Goal: Obtain resource: Download file/media

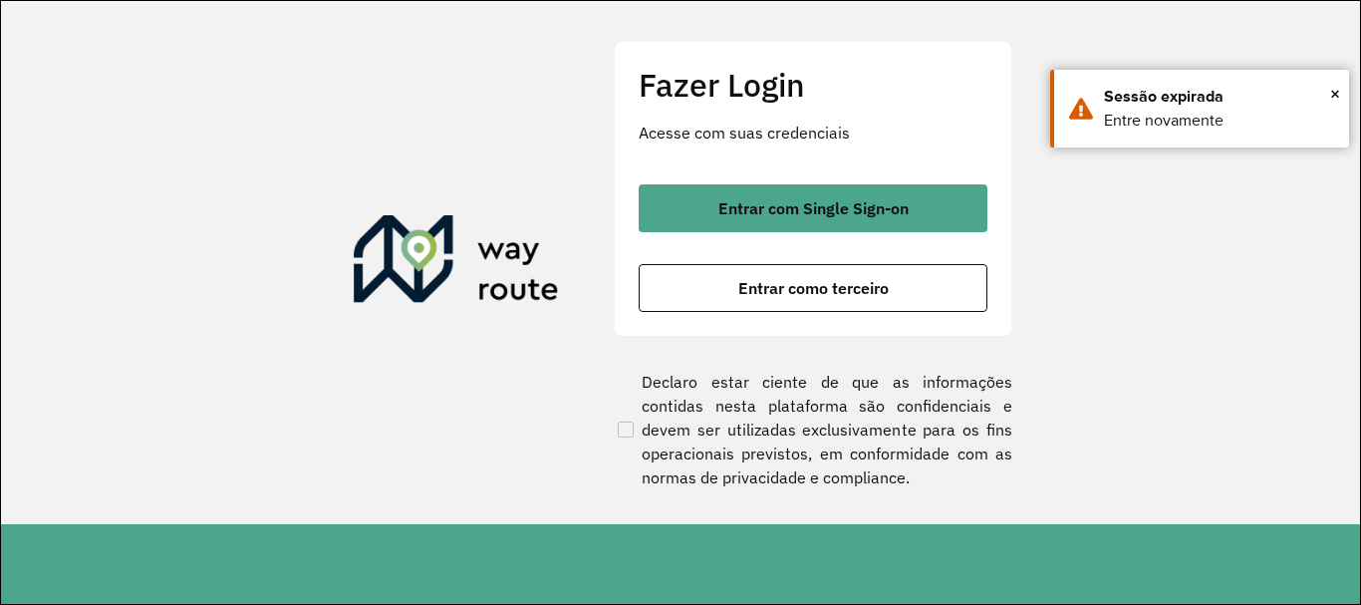
click at [929, 218] on button "Entrar com Single Sign-on" at bounding box center [813, 208] width 349 height 48
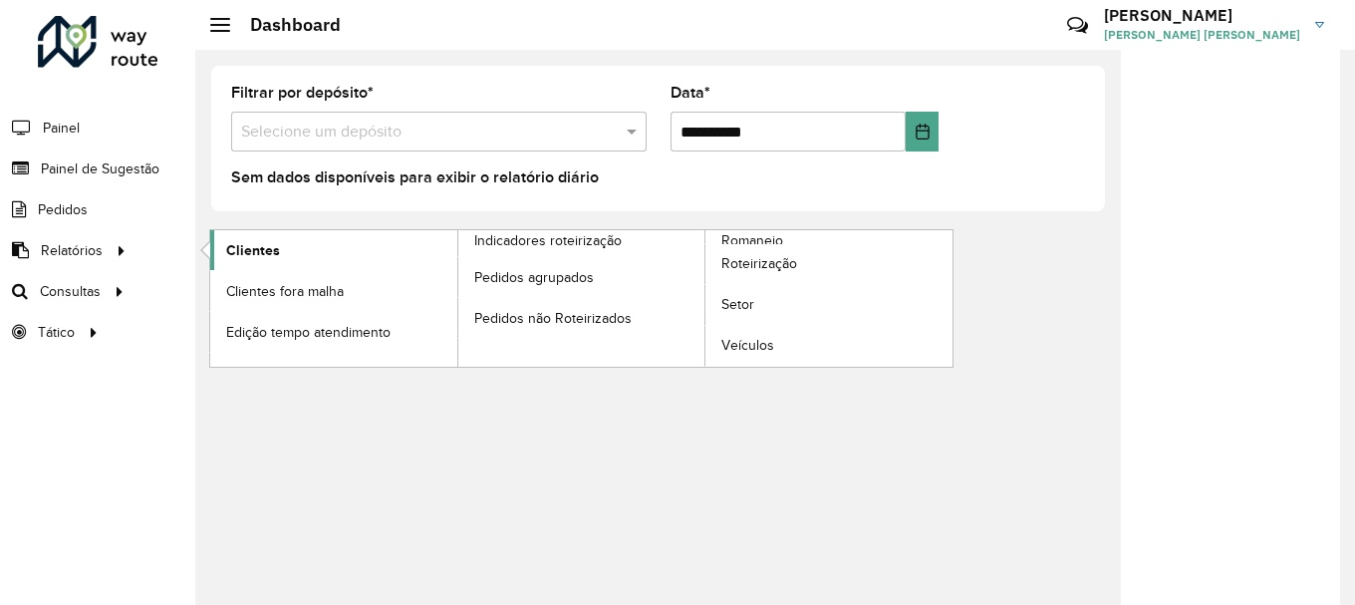
click at [260, 258] on span "Clientes" at bounding box center [253, 250] width 54 height 21
click at [294, 252] on link "Clientes" at bounding box center [333, 250] width 247 height 40
click at [245, 242] on span "Clientes" at bounding box center [253, 250] width 54 height 21
click at [228, 249] on span "Clientes" at bounding box center [253, 250] width 54 height 21
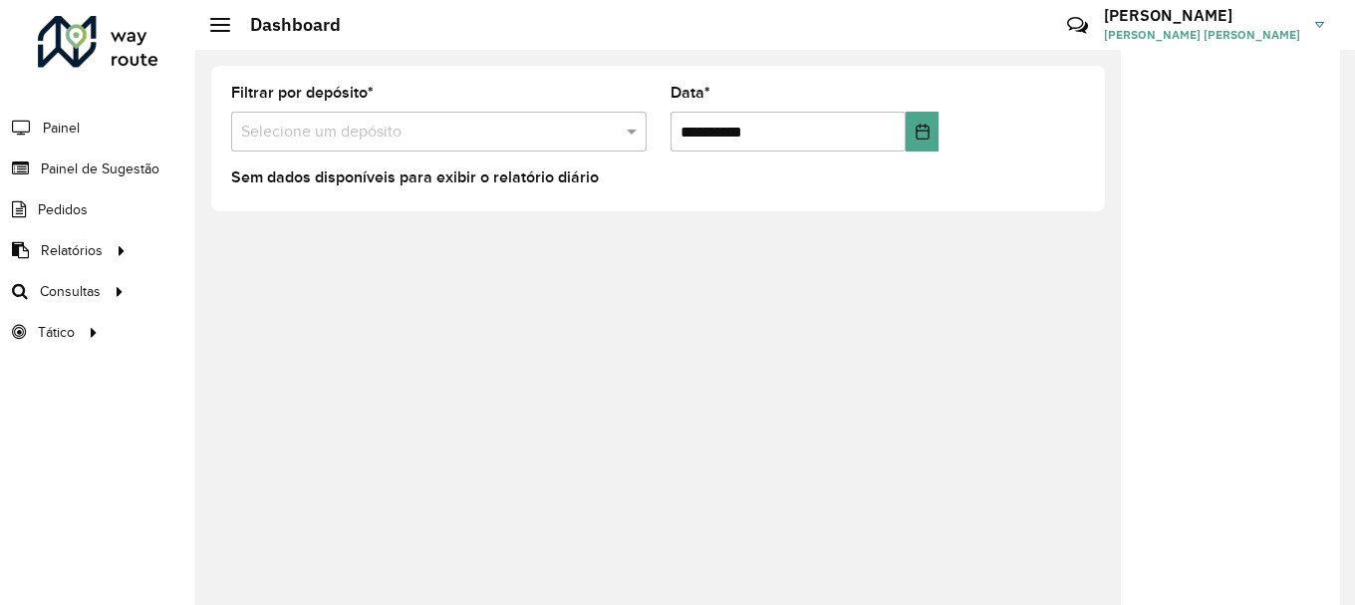
click at [986, 526] on div "**********" at bounding box center [775, 327] width 1160 height 555
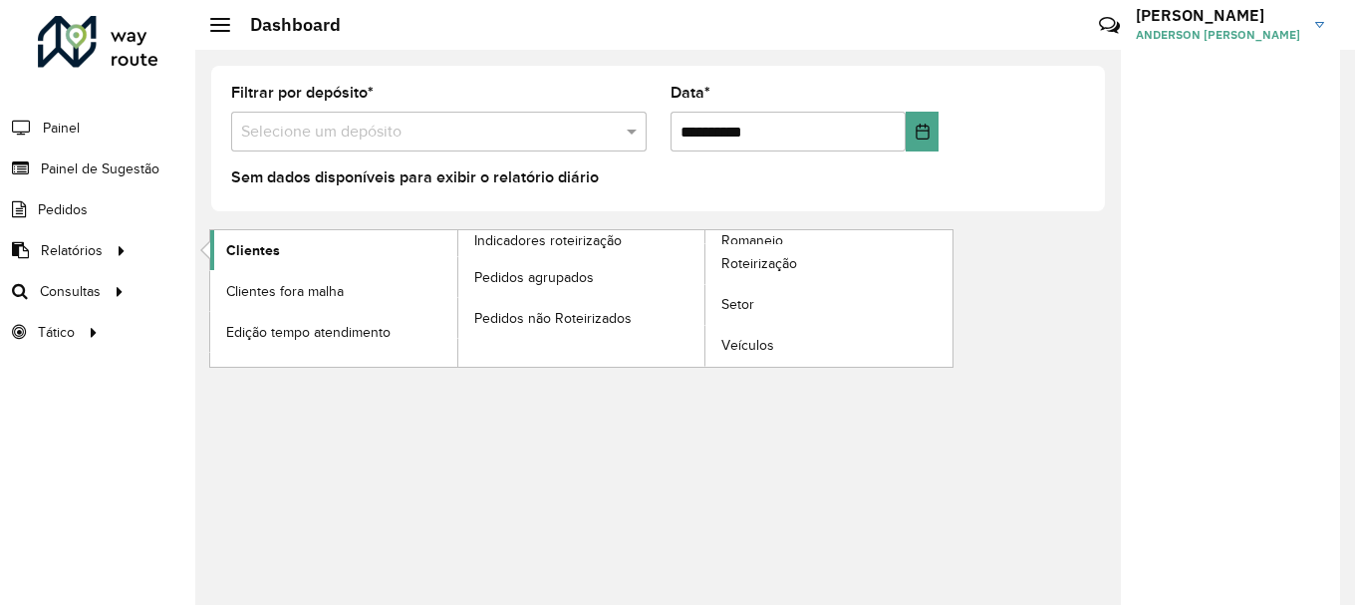
click at [239, 249] on span "Clientes" at bounding box center [253, 250] width 54 height 21
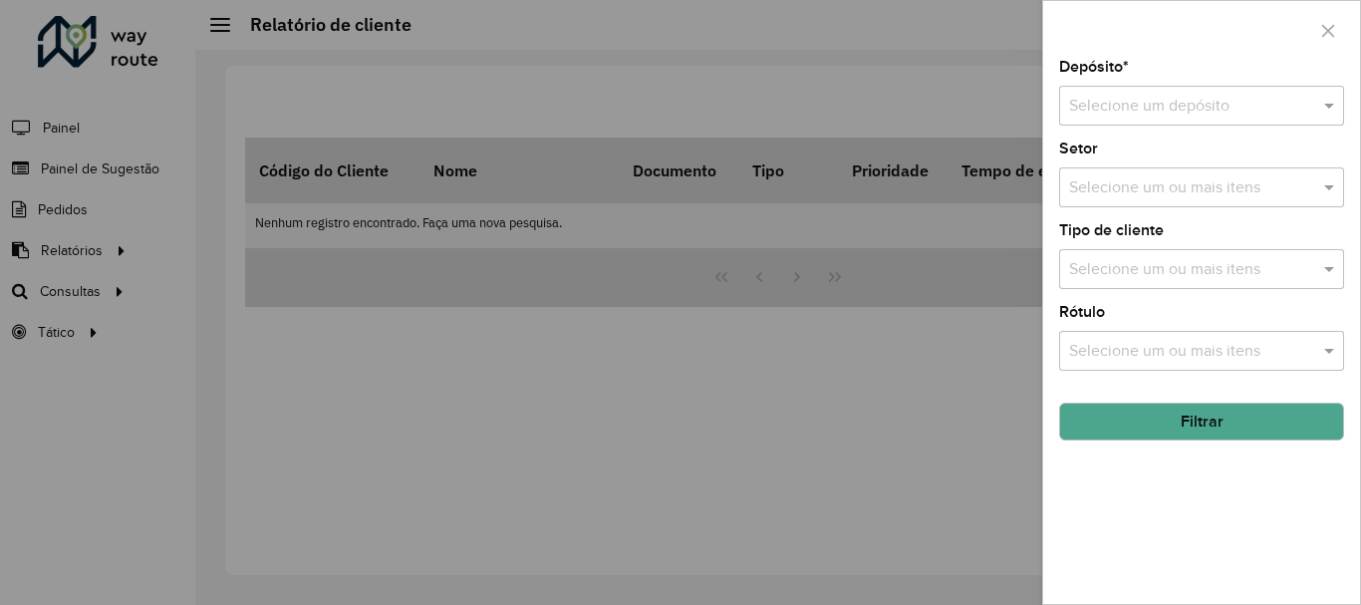
click at [1149, 99] on input "text" at bounding box center [1181, 107] width 225 height 24
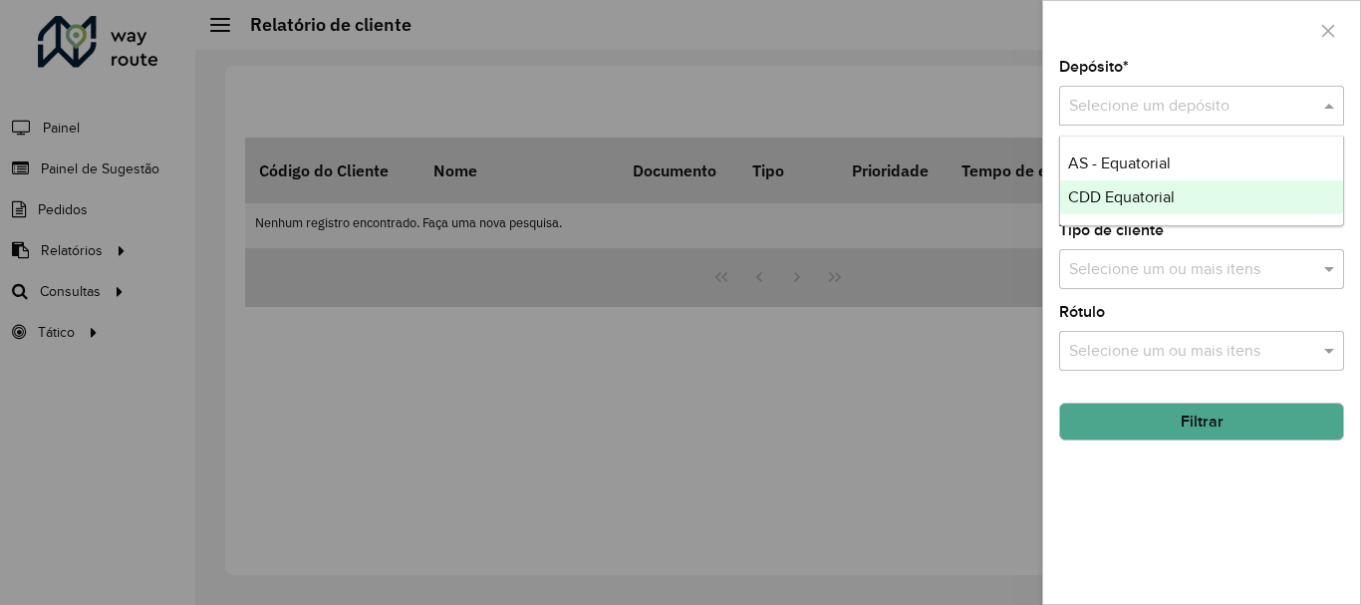
click at [1115, 201] on span "CDD Equatorial" at bounding box center [1121, 196] width 107 height 17
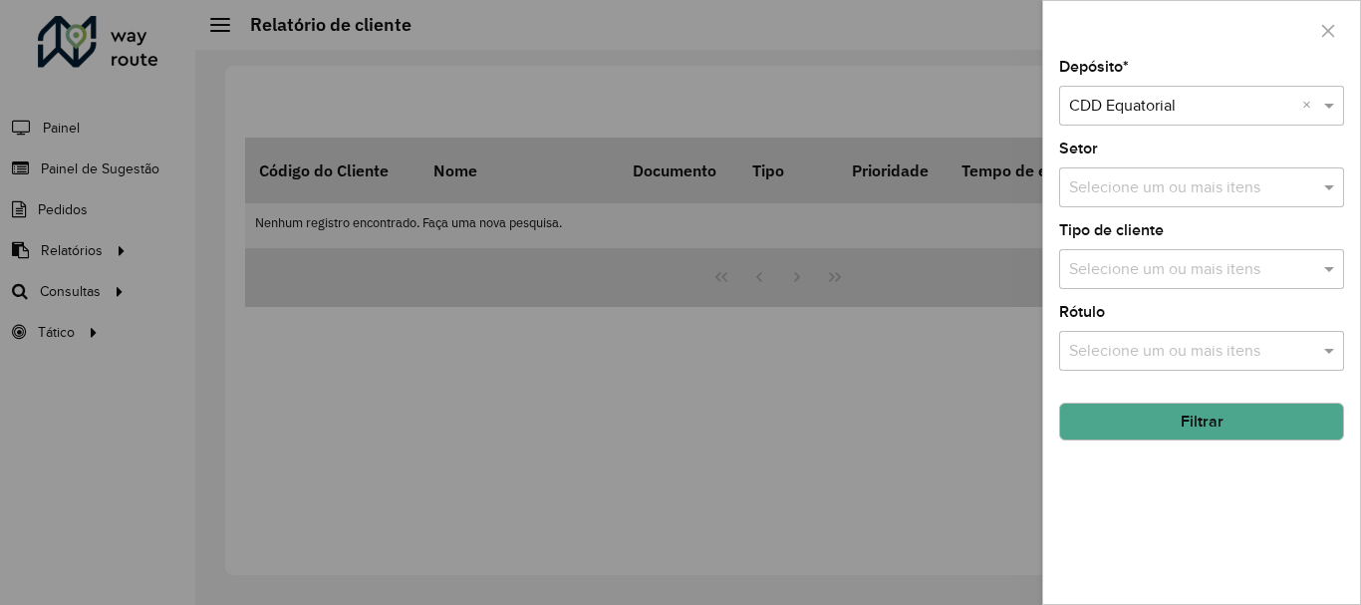
click at [1161, 426] on button "Filtrar" at bounding box center [1201, 422] width 285 height 38
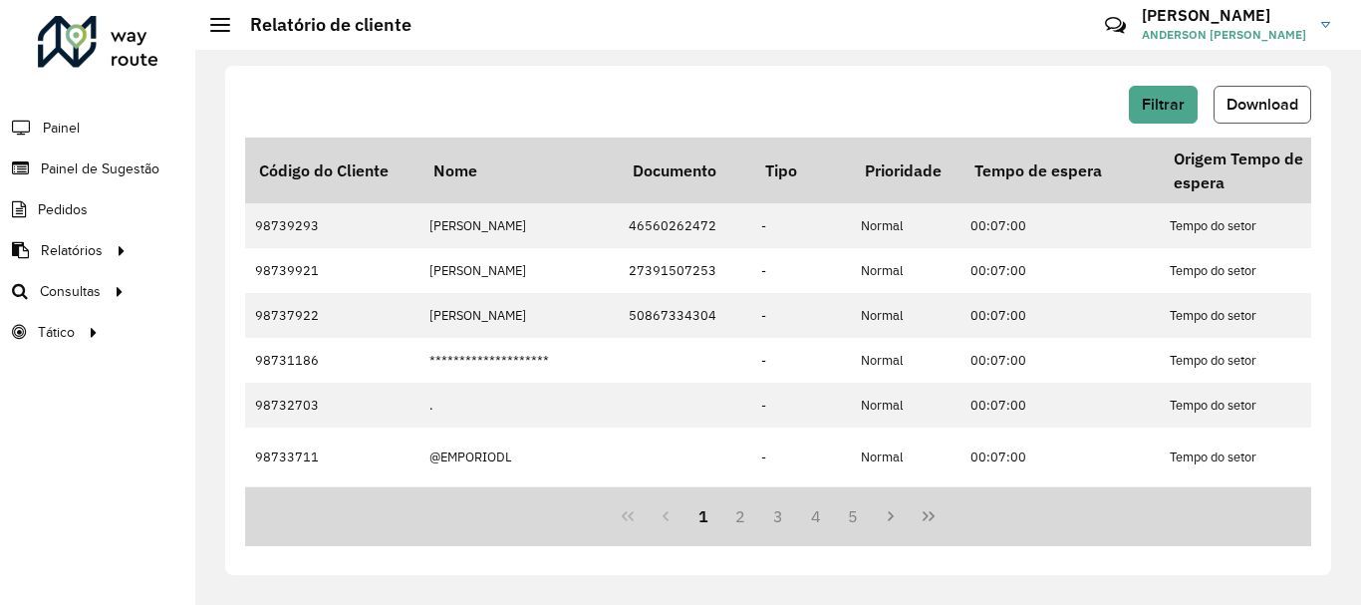
click at [1298, 109] on span "Download" at bounding box center [1263, 104] width 72 height 17
